Goal: Task Accomplishment & Management: Use online tool/utility

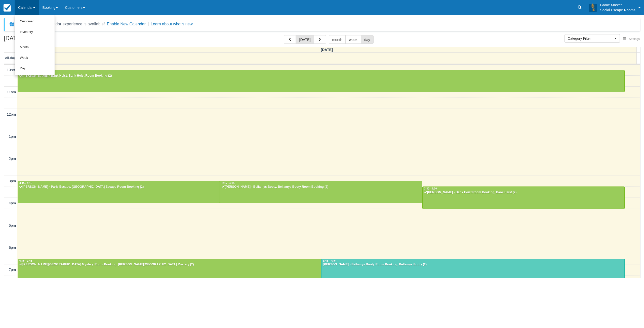
select select
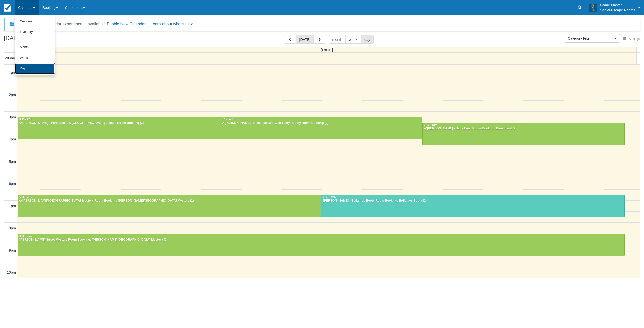
click at [33, 70] on link "Day" at bounding box center [35, 68] width 40 height 11
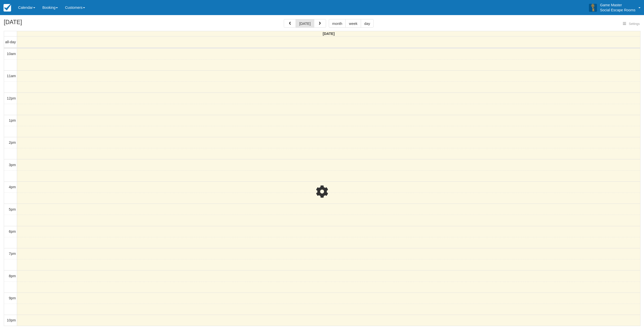
select select
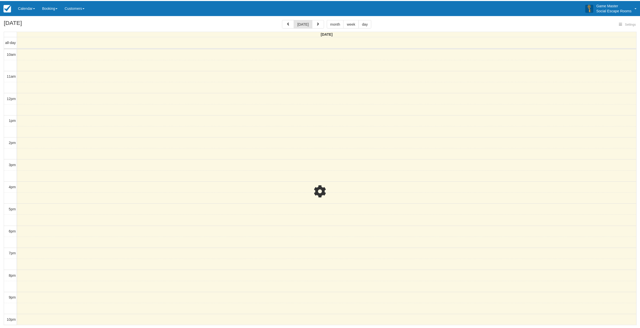
scroll to position [1, 0]
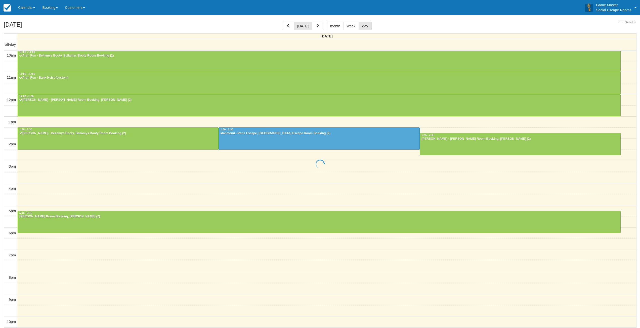
select select
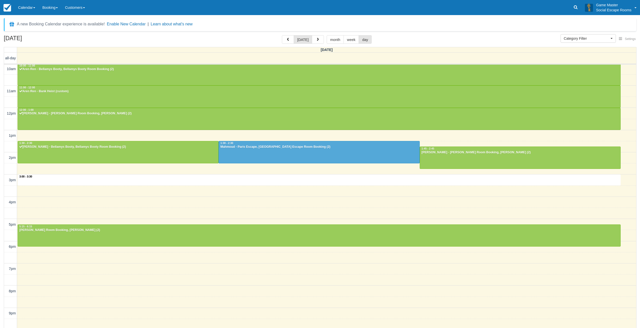
click at [65, 182] on div "10am 11am 12pm 1pm 2pm 3pm 4pm 5pm 6pm 7pm 8pm 9pm 10pm 3:00 - 3:30 10:00 - 11:…" at bounding box center [320, 203] width 632 height 279
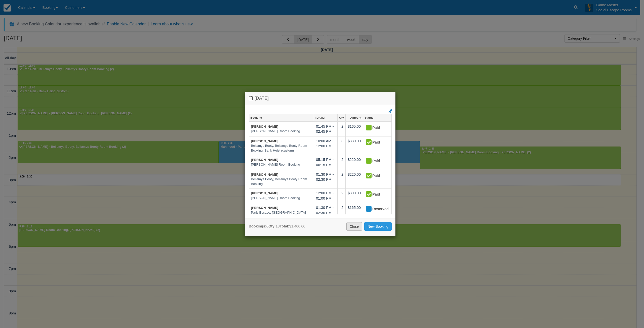
click at [353, 228] on link "Close" at bounding box center [354, 226] width 16 height 9
